Goal: Check status: Check status

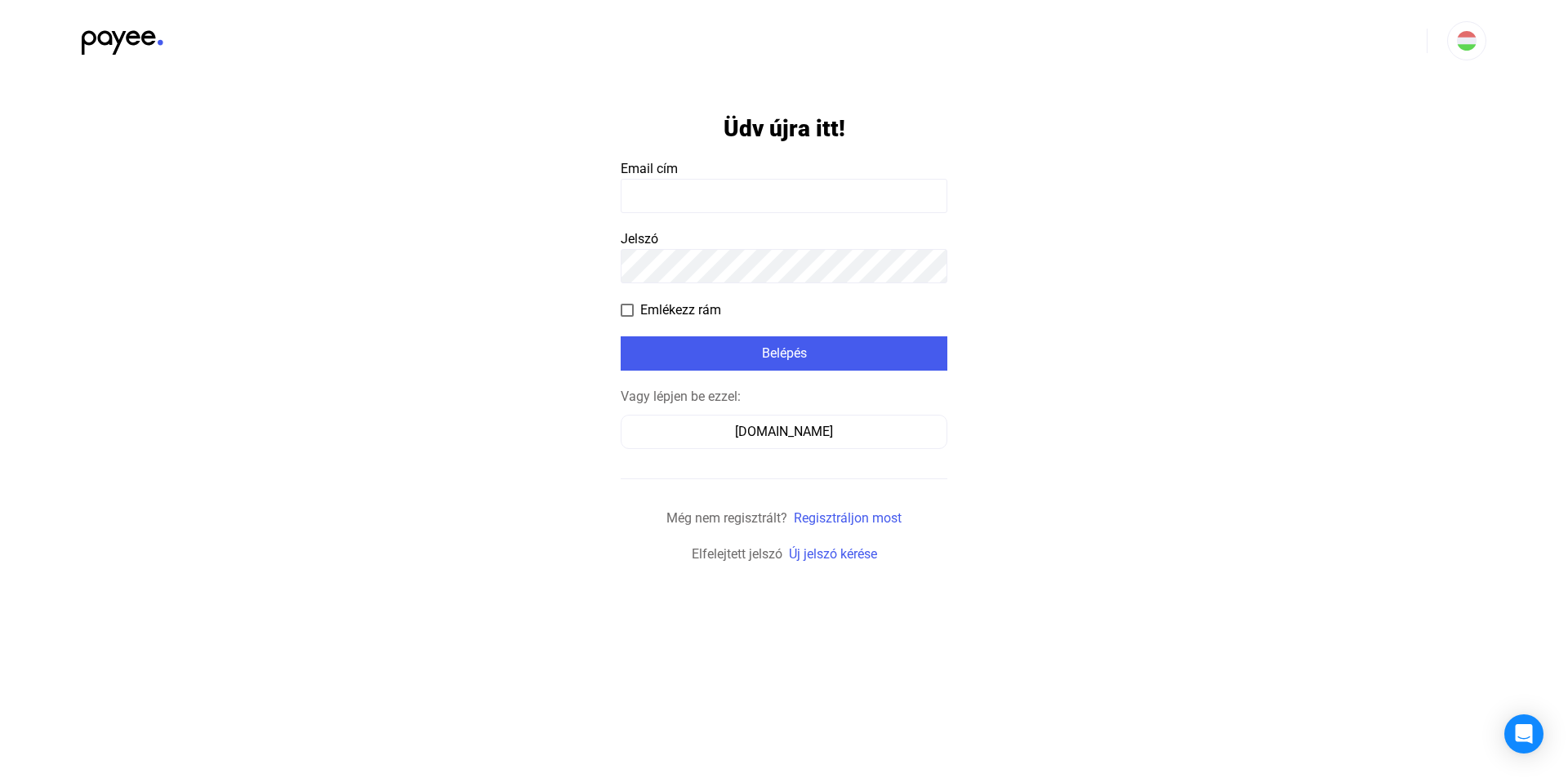
click at [663, 200] on input at bounding box center [784, 196] width 326 height 35
paste input "**********"
type input "**********"
click at [680, 347] on div "Belépés" at bounding box center [784, 354] width 317 height 20
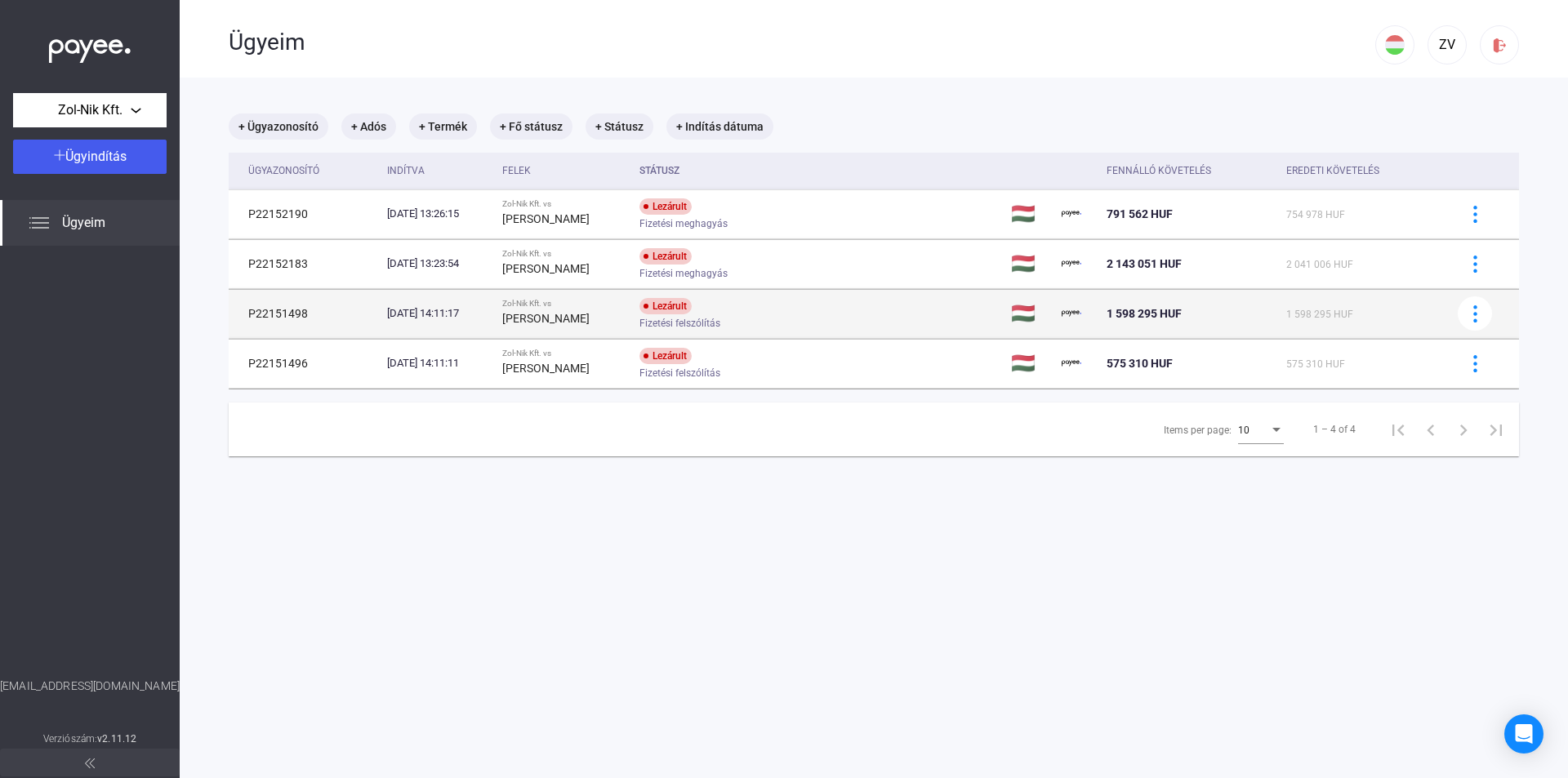
click at [427, 311] on div "[DATE] 14:11:17" at bounding box center [439, 314] width 102 height 16
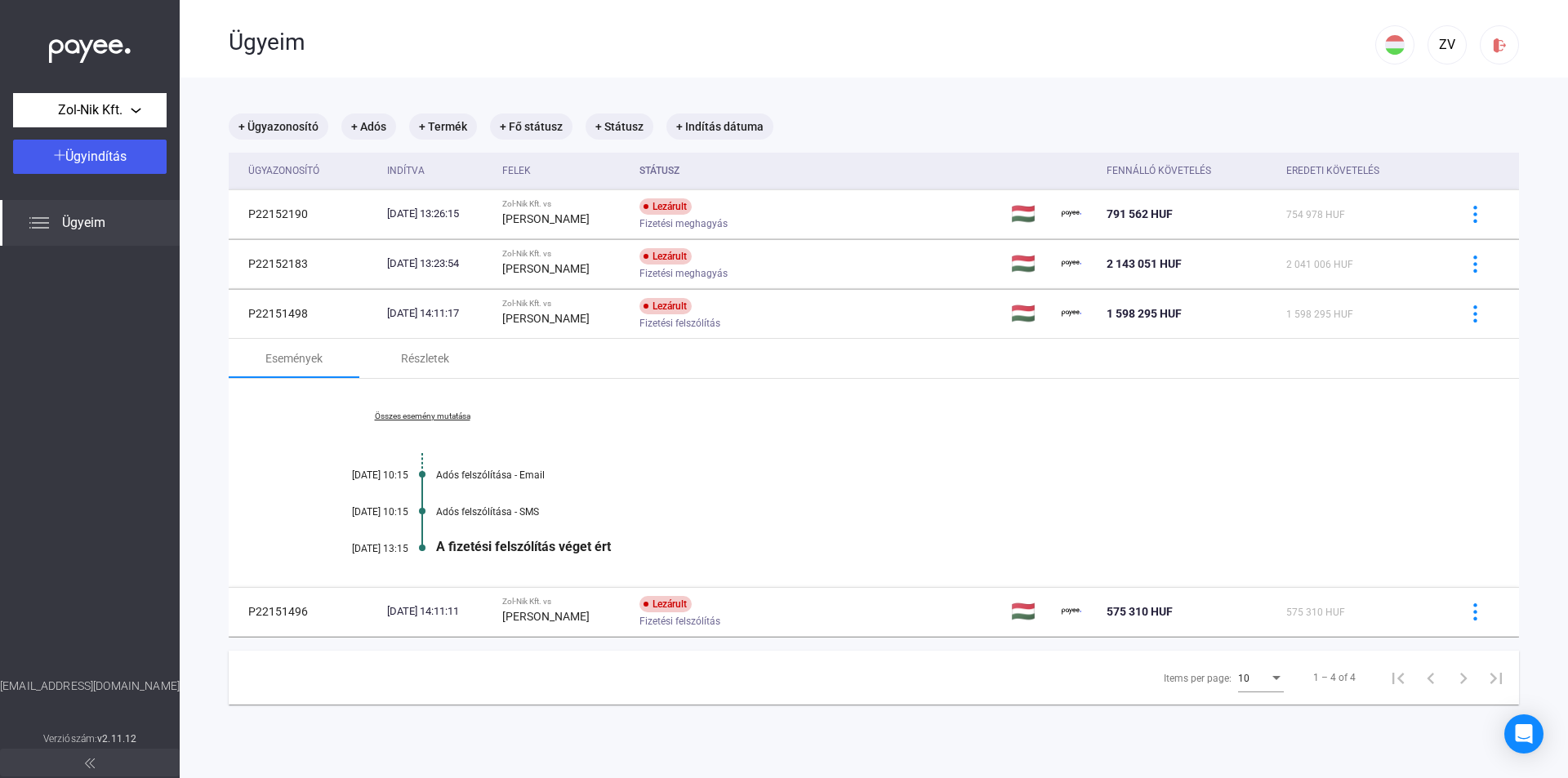
click at [495, 470] on div "Adós felszólítása - Email" at bounding box center [937, 476] width 1002 height 12
click at [420, 473] on div at bounding box center [422, 475] width 7 height 12
click at [372, 473] on div "[DATE] 10:15" at bounding box center [359, 476] width 98 height 12
drag, startPoint x: 443, startPoint y: 498, endPoint x: 452, endPoint y: 508, distance: 13.5
click at [444, 500] on div "Összes esemény mutatása [DATE] 10:15 Adós felszólítása - Email [DATE] 10:15 Adó…" at bounding box center [873, 483] width 1290 height 209
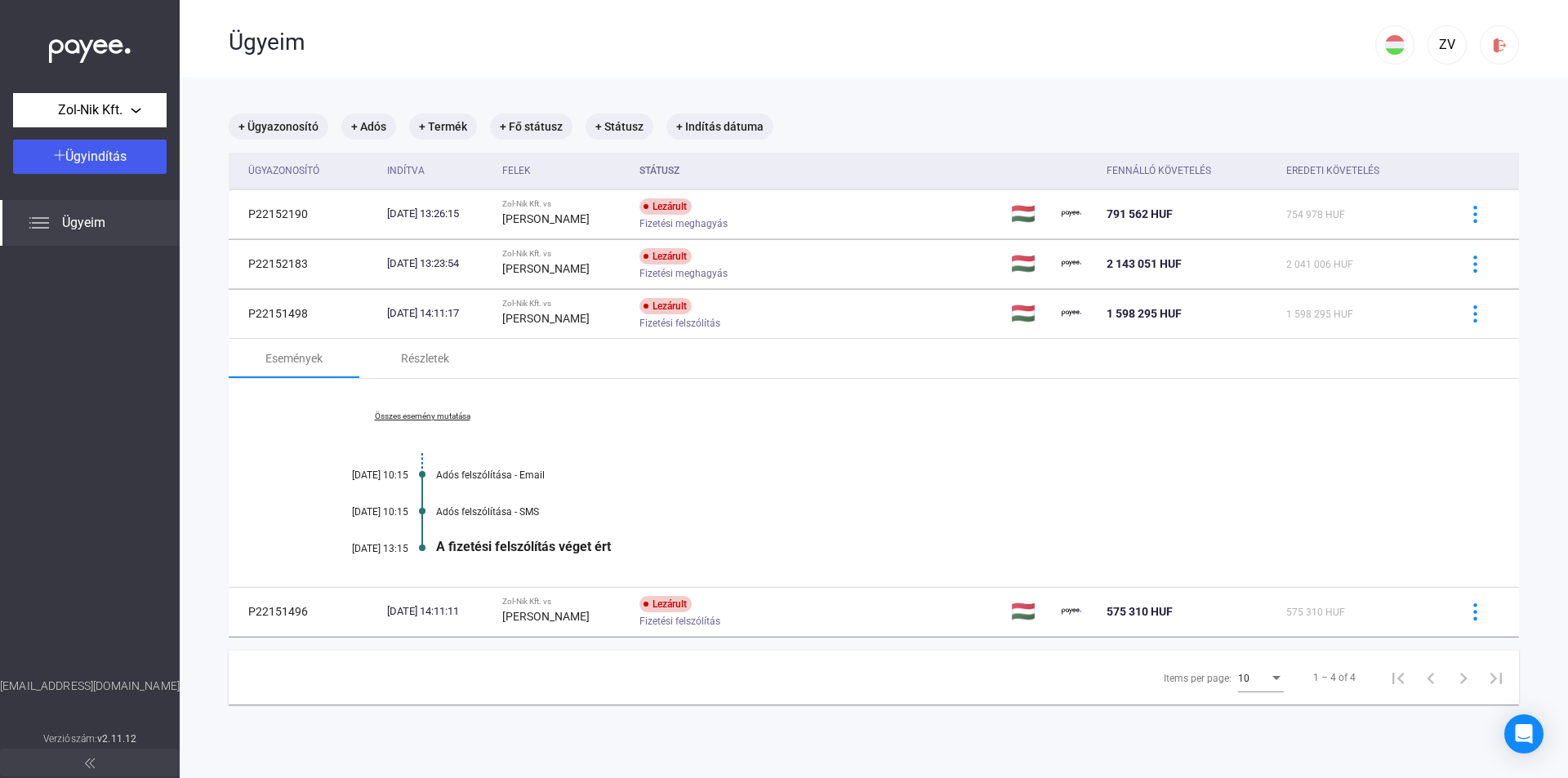
click at [467, 524] on div "Összes esemény mutatása [DATE] 10:15 Adós felszólítása - Email [DATE] 10:15 Adó…" at bounding box center [873, 483] width 1290 height 209
click at [478, 534] on div "Összes esemény mutatása [DATE] 10:15 Adós felszólítása - Email [DATE] 10:15 Adó…" at bounding box center [873, 483] width 1290 height 209
click at [566, 552] on div "A fizetési felszólítás véget ért" at bounding box center [937, 546] width 1002 height 16
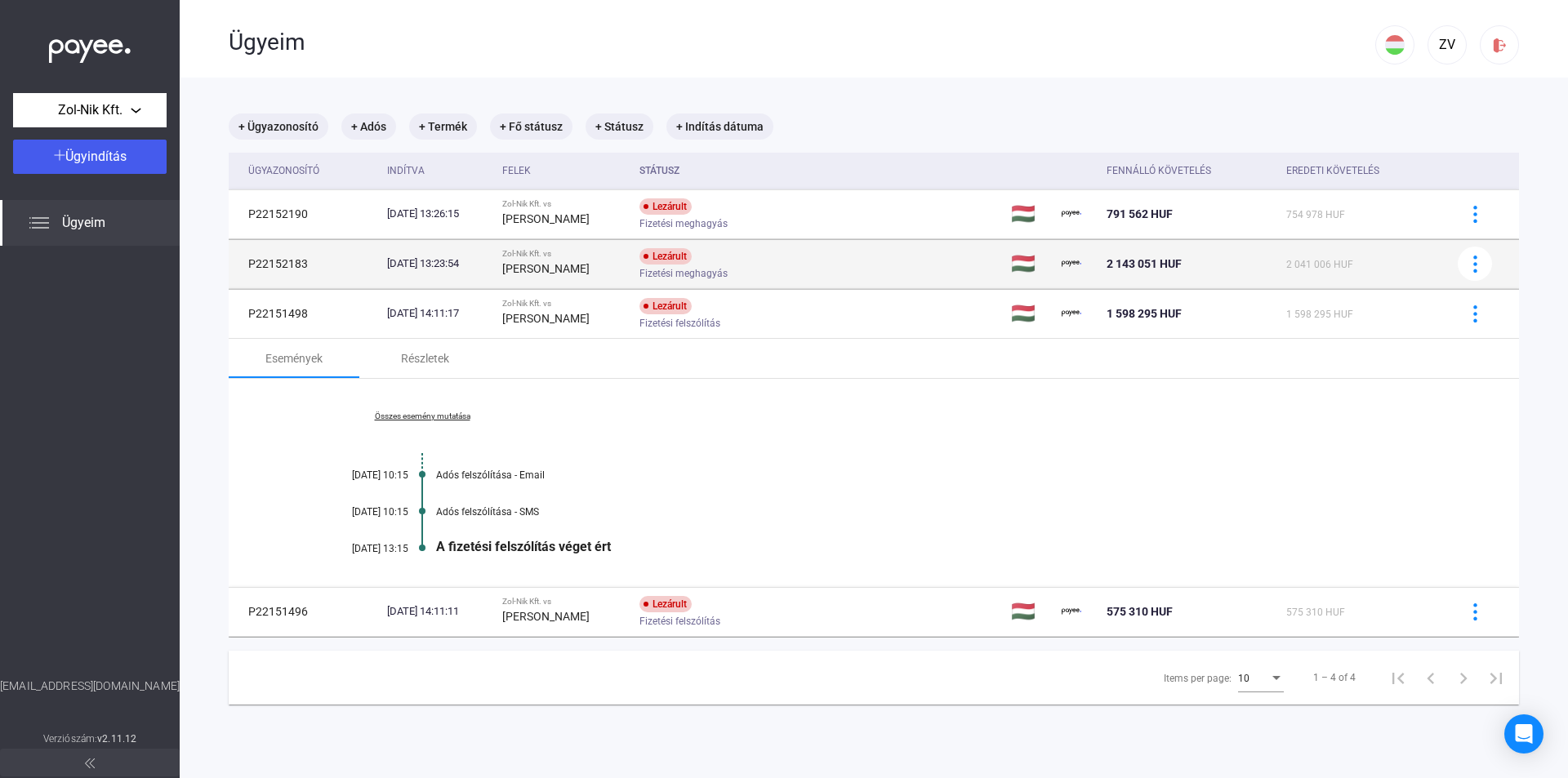
click at [495, 274] on td "[DATE] 13:23:54" at bounding box center [439, 263] width 115 height 49
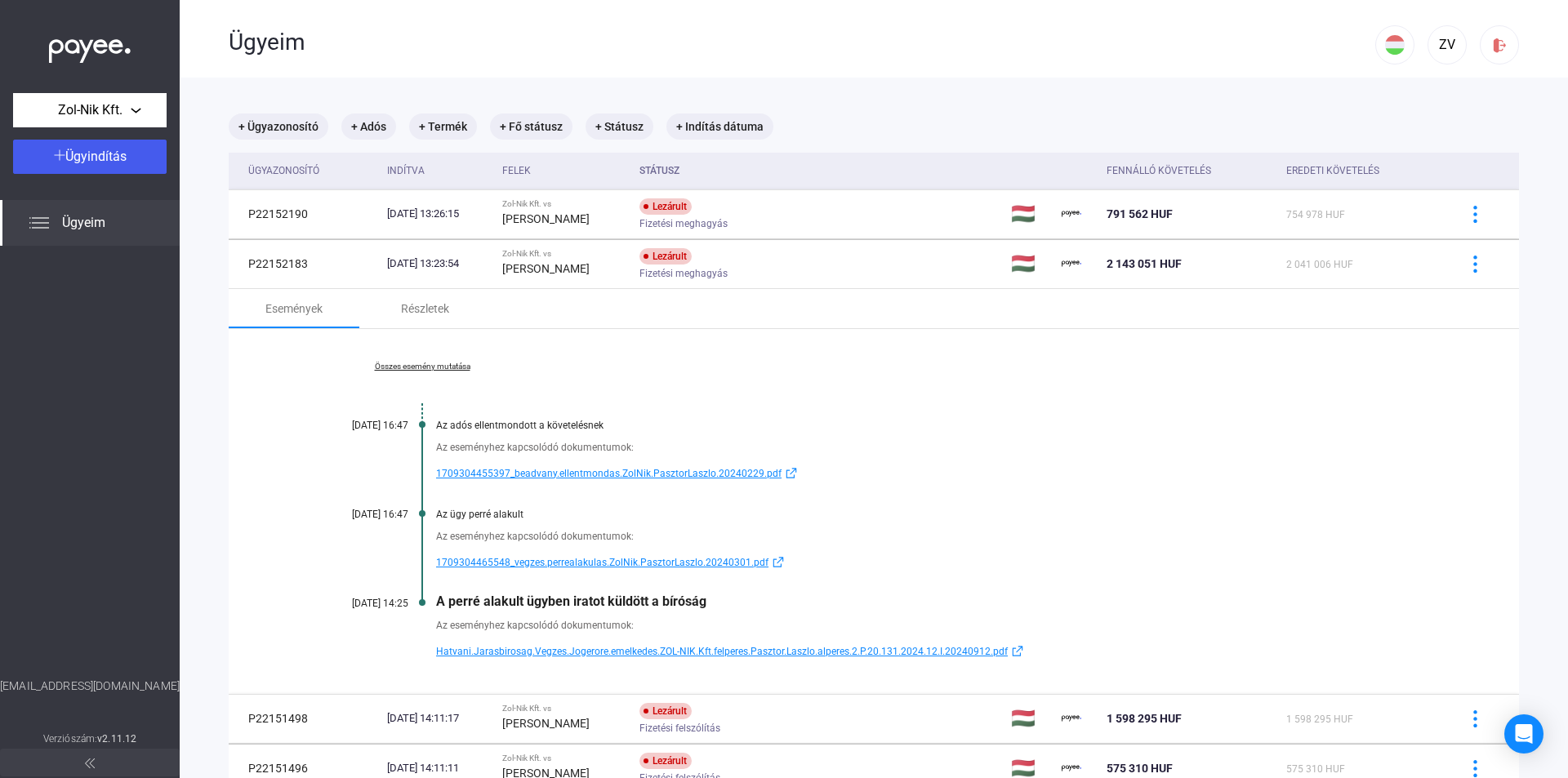
click at [529, 475] on span "1709304455397_beadvany.ellentmondas.ZolNik.PasztorLaszlo.20240229.pdf" at bounding box center [608, 474] width 345 height 20
click at [569, 561] on span "1709304465548_vegzes.perrealakulas.ZolNik.PasztorLaszlo.20240301.pdf" at bounding box center [602, 563] width 332 height 20
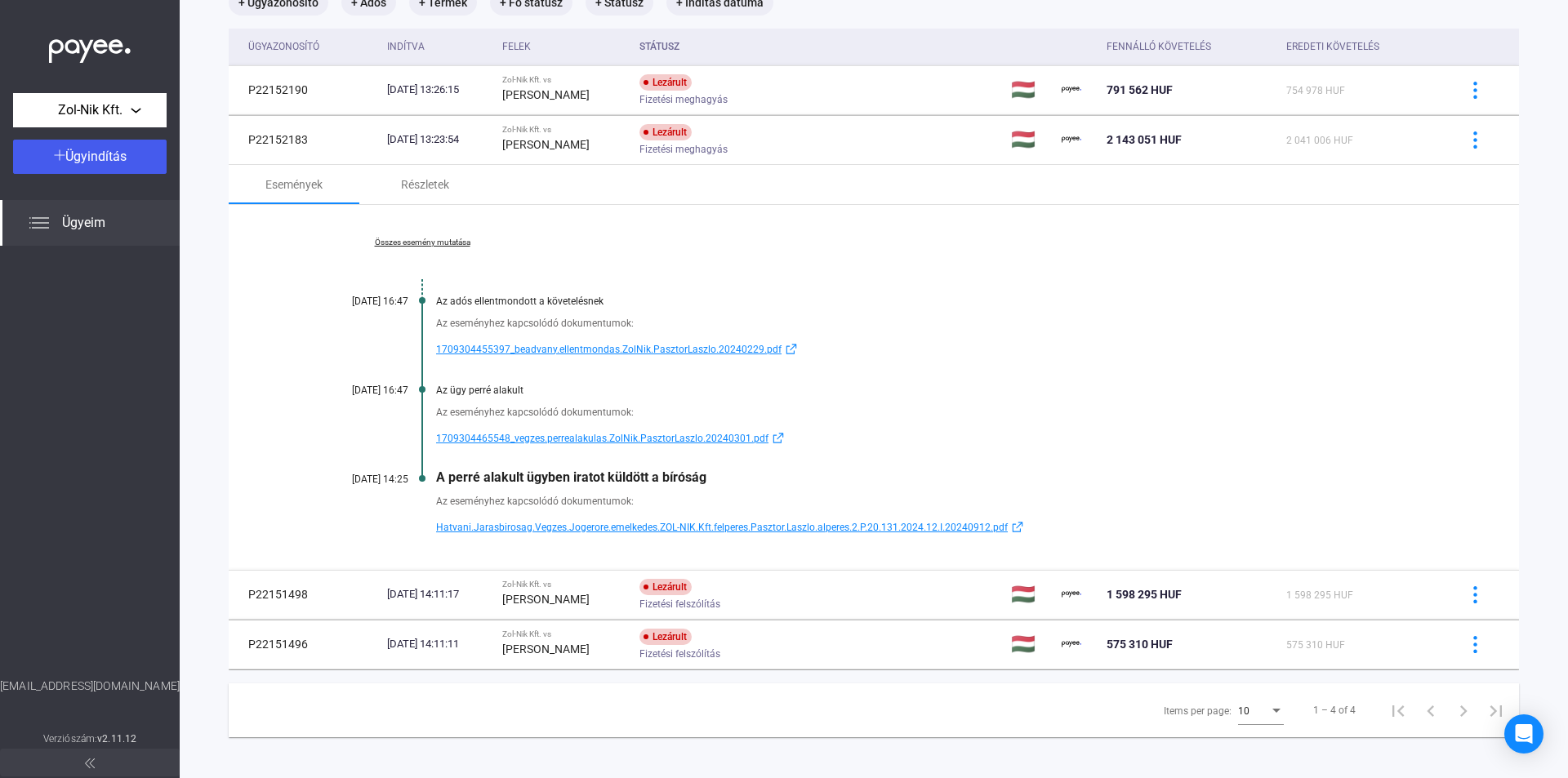
scroll to position [133, 0]
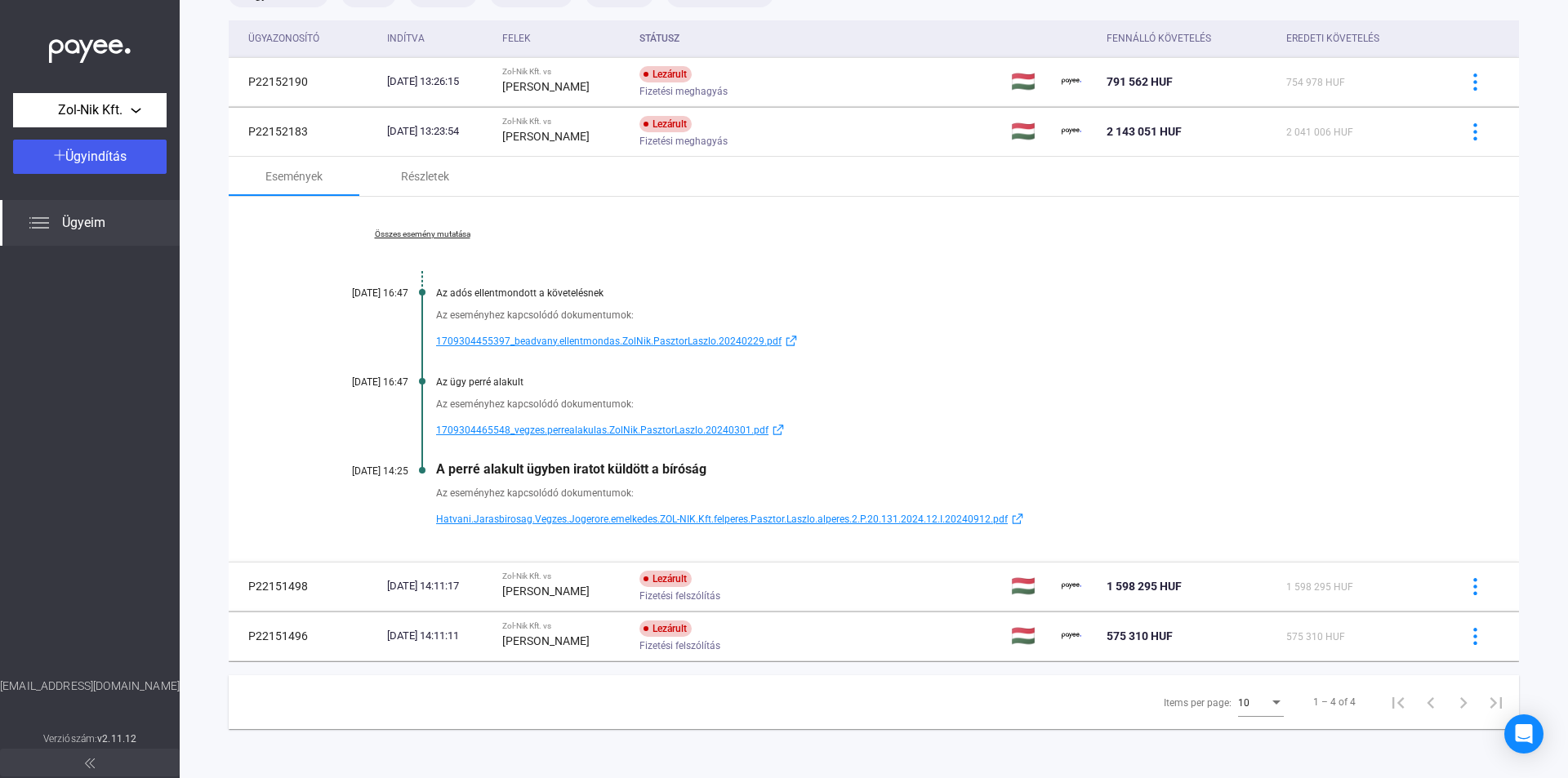
click at [498, 520] on span "Hatvani.Jarasbirosag.Vegzes.Jogerore.emelkedes.ZOL-NIK.Kft.felperes.Pasztor.Las…" at bounding box center [722, 519] width 572 height 20
